Goal: Information Seeking & Learning: Understand process/instructions

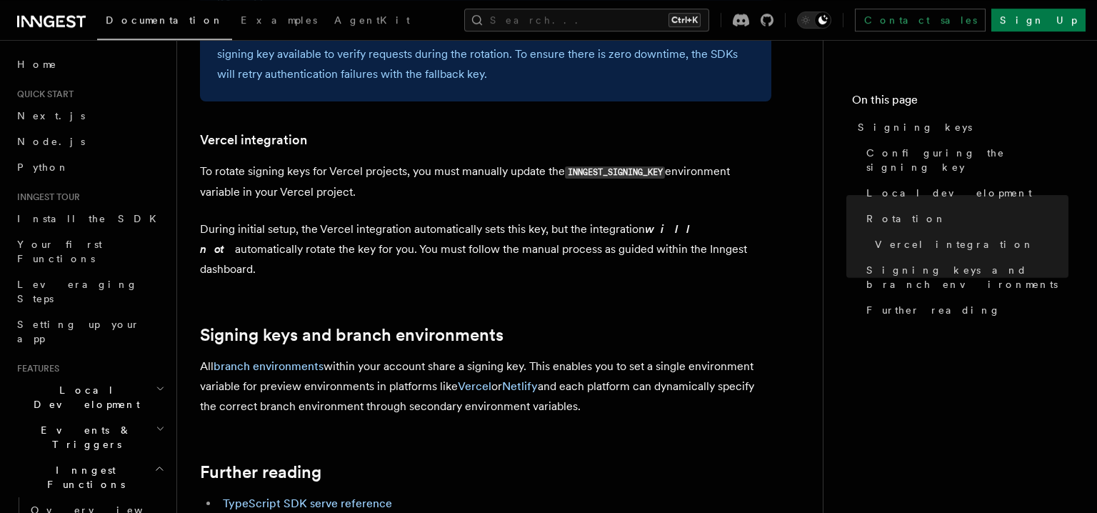
scroll to position [1474, 0]
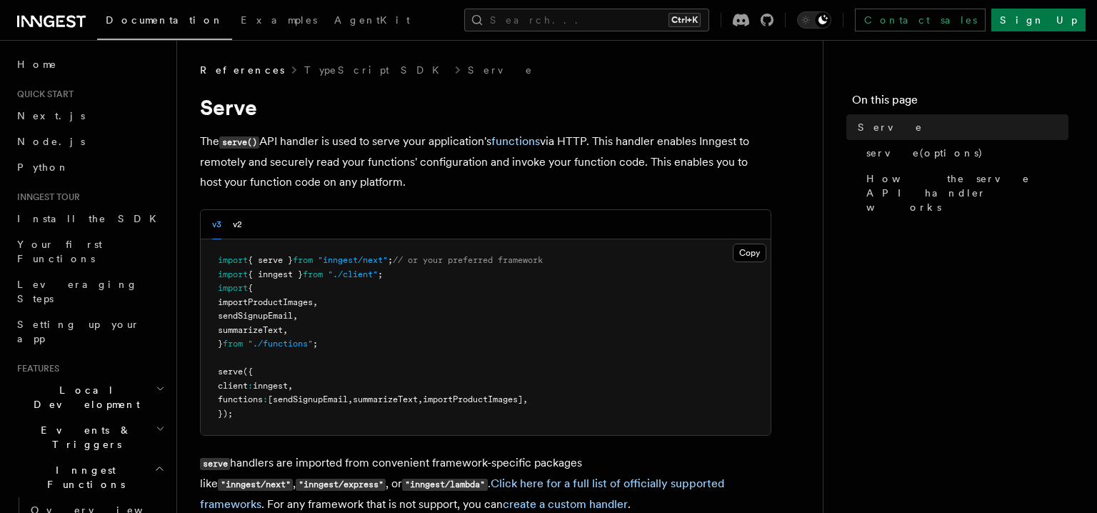
click at [488, 177] on p "The serve() API handler is used to serve your application's functions via HTTP.…" at bounding box center [485, 161] width 571 height 61
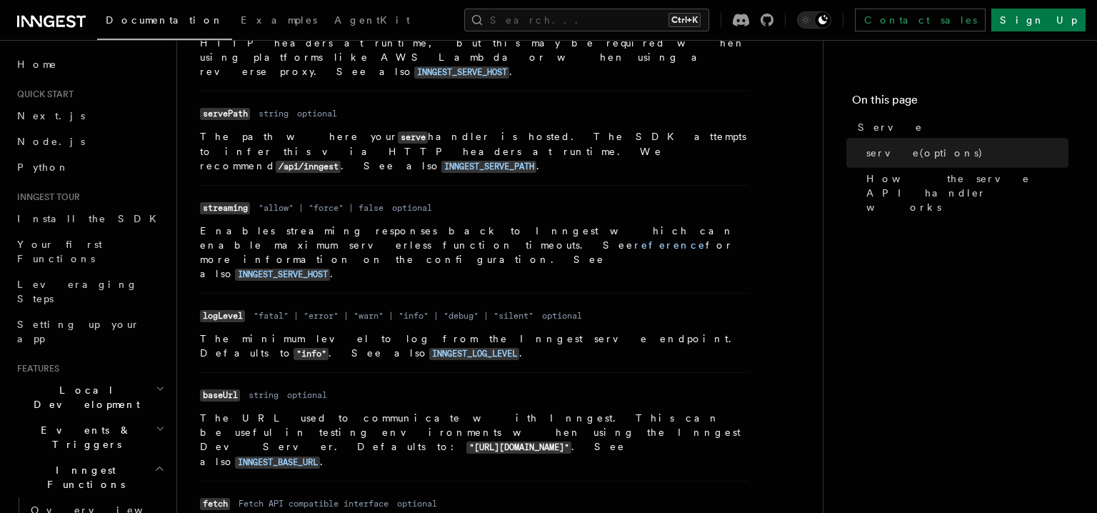
scroll to position [1464, 0]
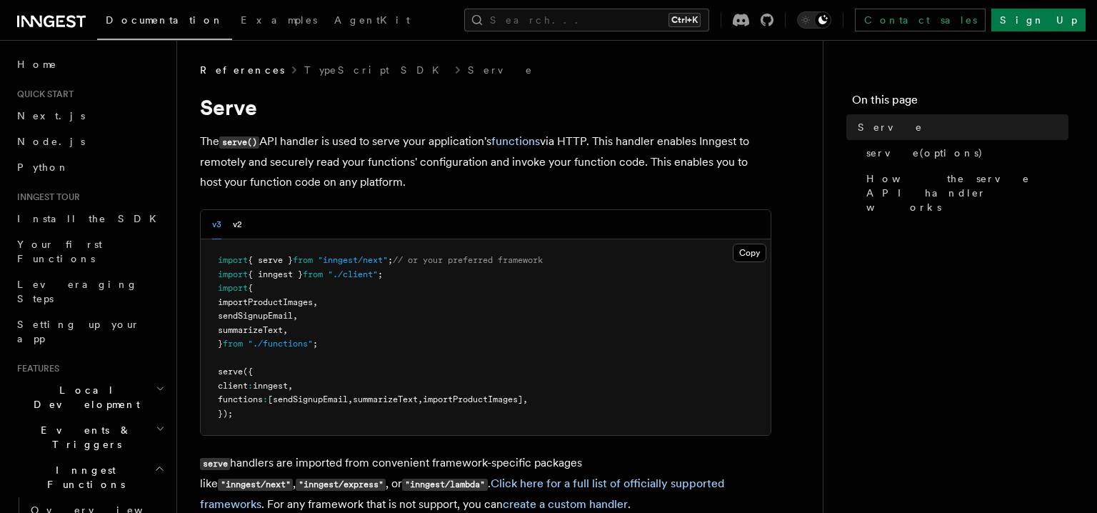
click at [553, 382] on pre "import { serve } from "inngest/next" ; // or your preferred framework import { …" at bounding box center [486, 337] width 570 height 196
